Goal: Task Accomplishment & Management: Use online tool/utility

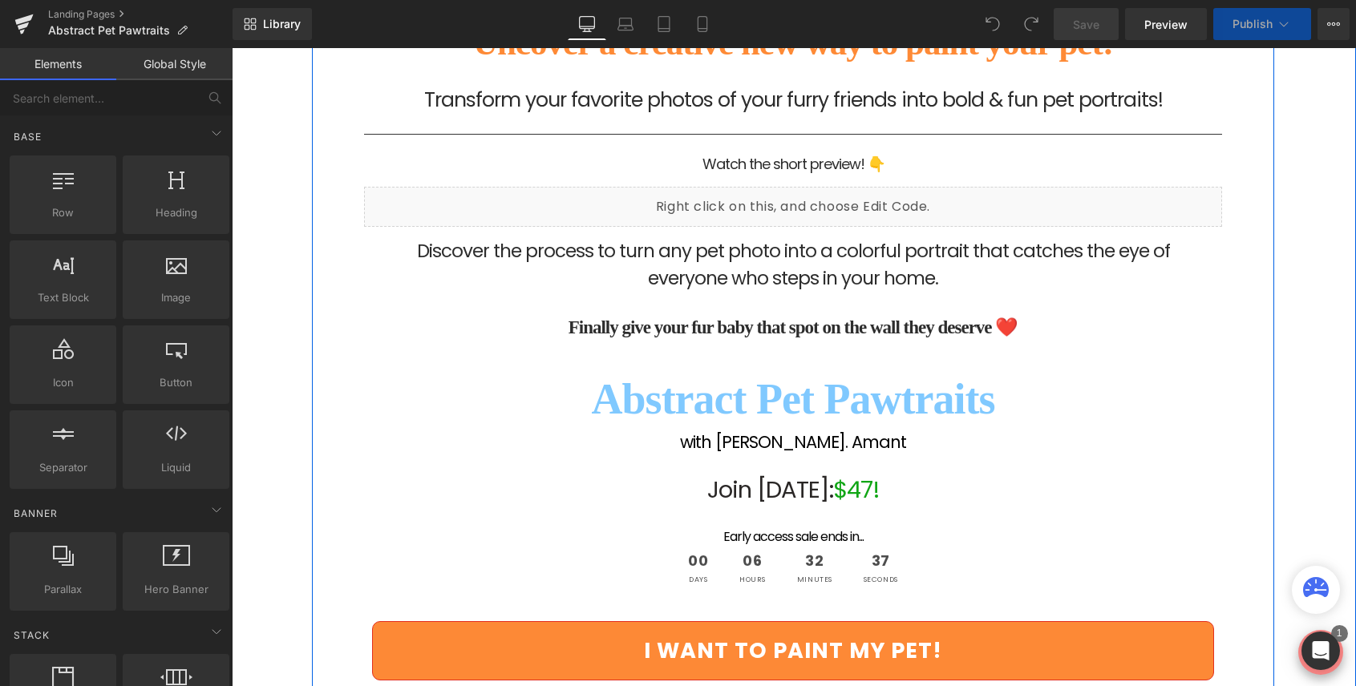
scroll to position [156, 0]
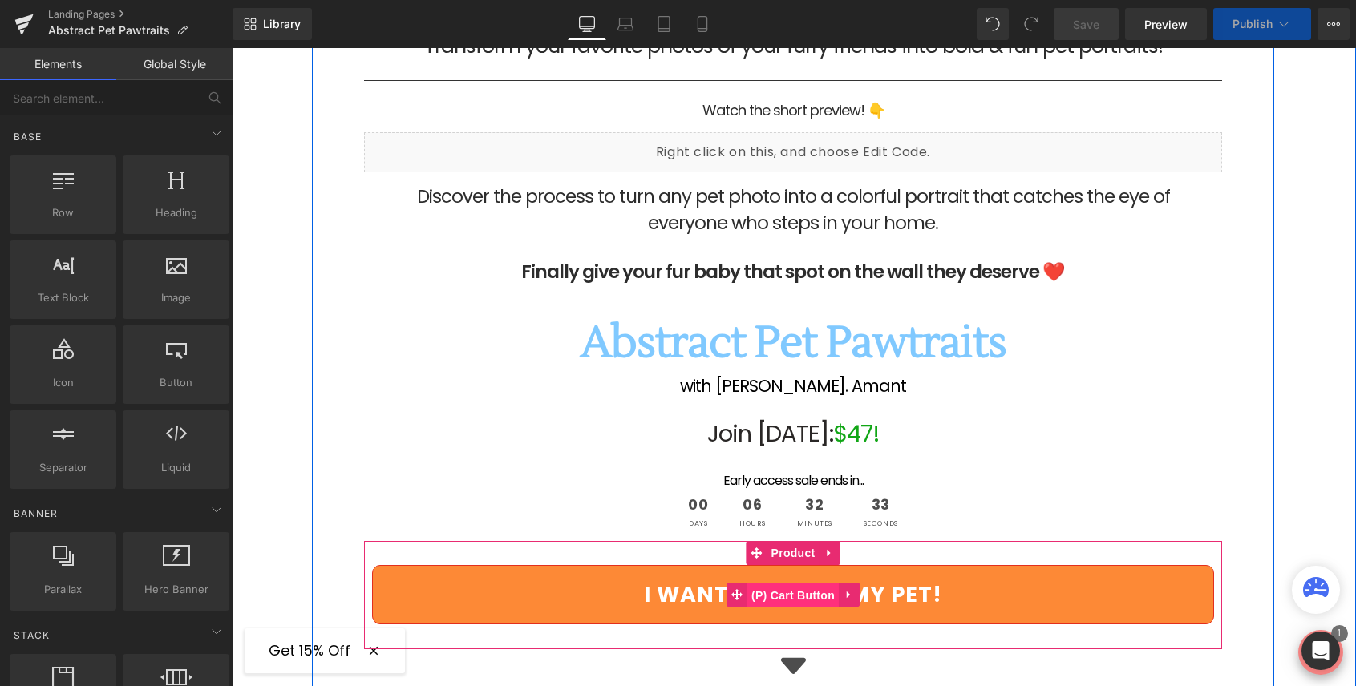
click at [784, 594] on span "(P) Cart Button" at bounding box center [792, 596] width 91 height 24
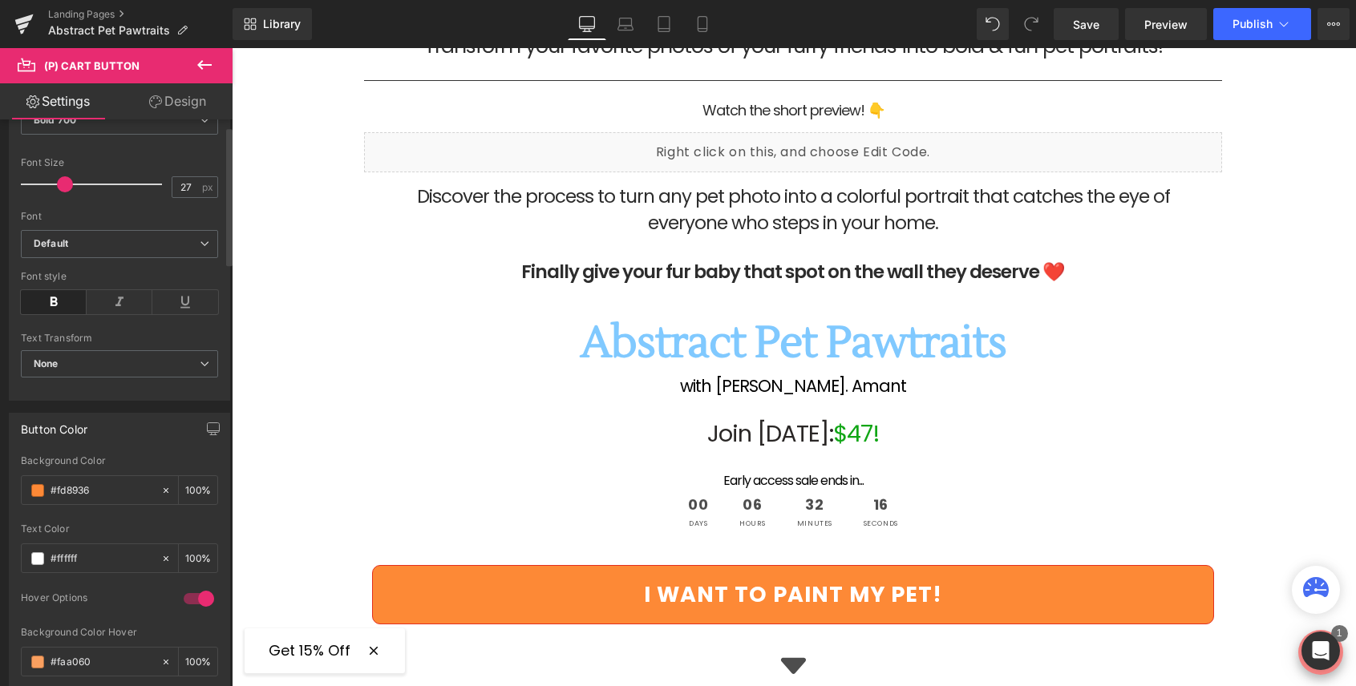
scroll to position [0, 0]
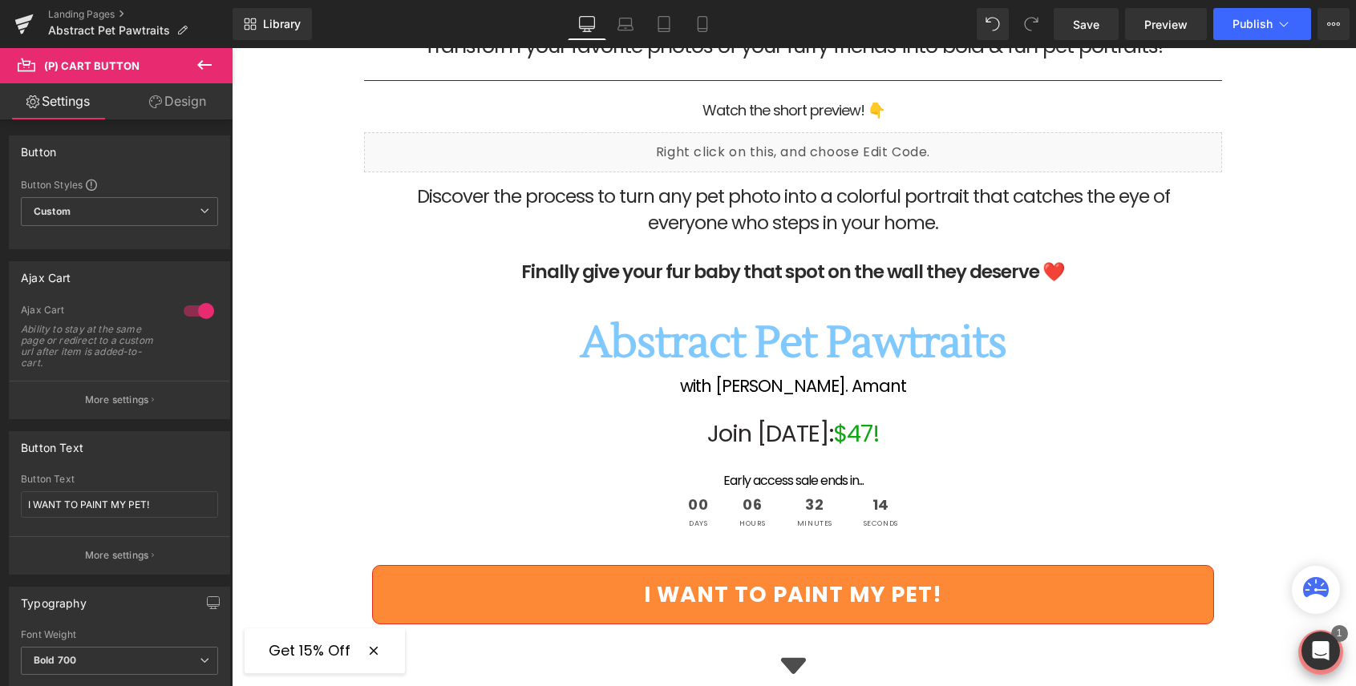
click at [172, 107] on link "Design" at bounding box center [177, 101] width 116 height 36
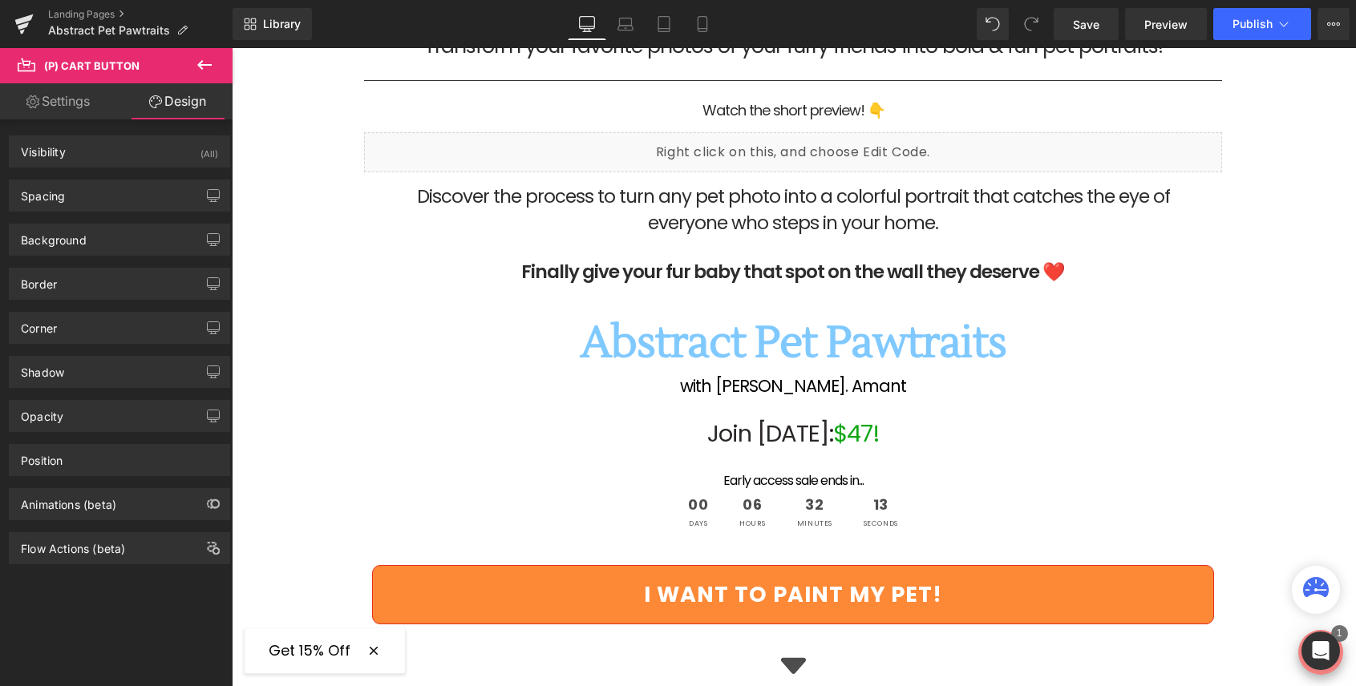
click at [83, 107] on link "Settings" at bounding box center [58, 101] width 116 height 36
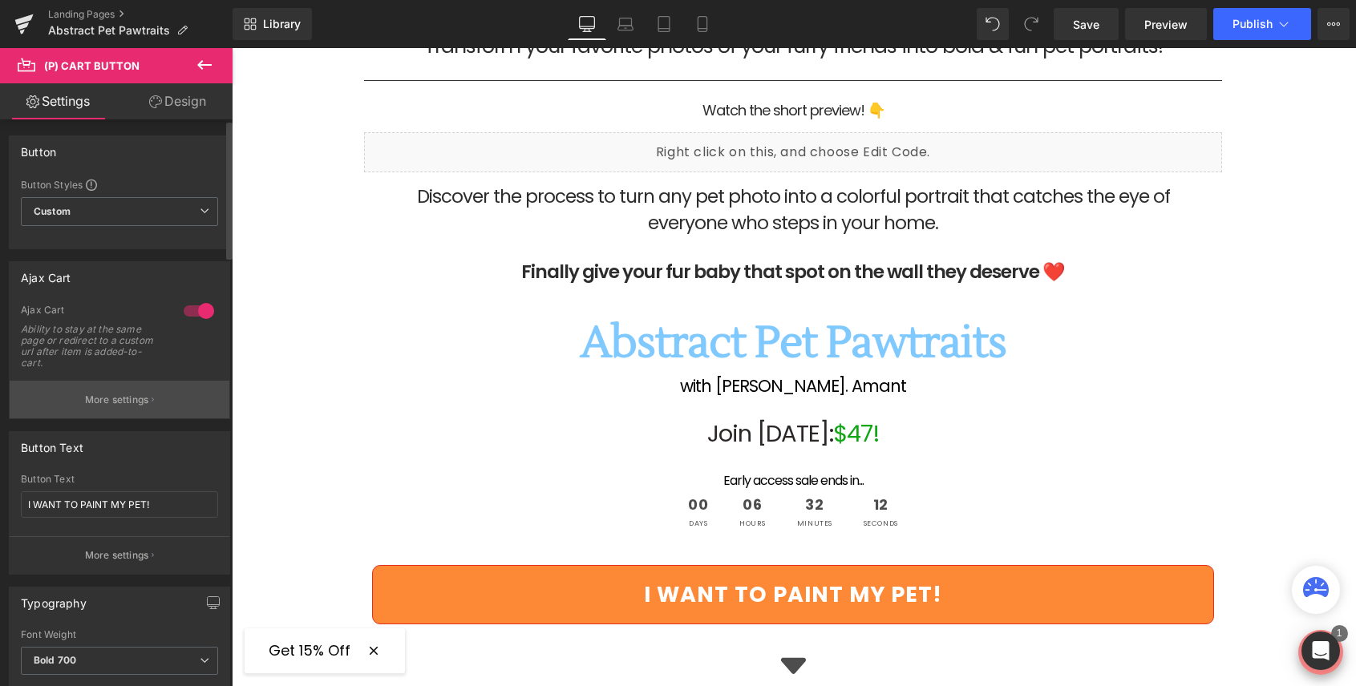
click at [112, 405] on p "More settings" at bounding box center [117, 400] width 64 height 14
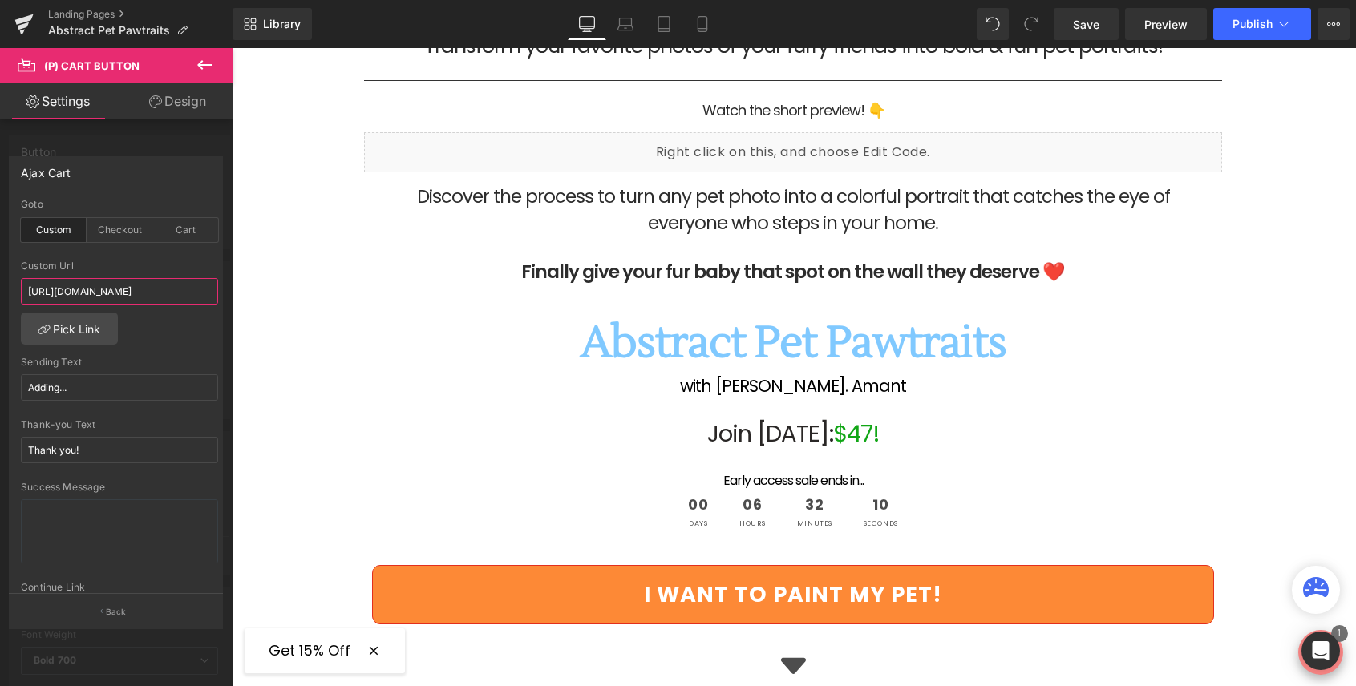
click at [163, 290] on input "[URL][DOMAIN_NAME]" at bounding box center [119, 291] width 197 height 26
click at [1162, 22] on span "Preview" at bounding box center [1165, 24] width 43 height 17
